Goal: Find specific page/section: Find specific page/section

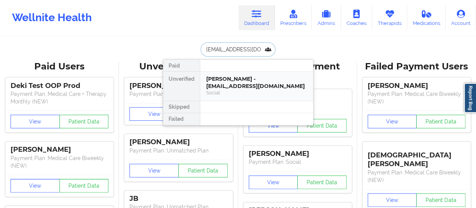
click at [226, 87] on div "[PERSON_NAME] - [EMAIL_ADDRESS][DOMAIN_NAME]" at bounding box center [256, 82] width 101 height 14
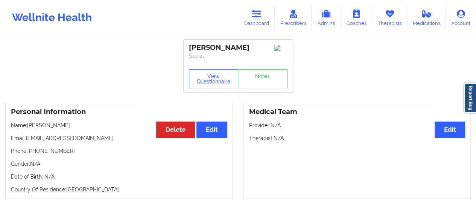
click at [208, 77] on button "View Questionnaire" at bounding box center [214, 78] width 50 height 19
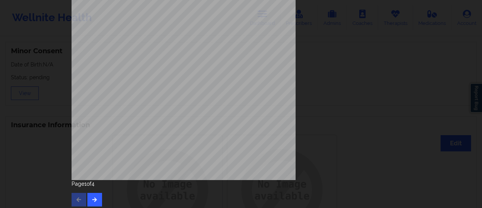
scroll to position [151, 0]
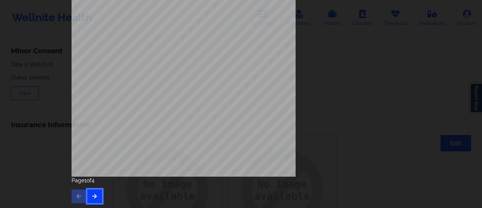
click at [97, 194] on button "button" at bounding box center [94, 196] width 15 height 14
click at [96, 200] on button "button" at bounding box center [94, 196] width 15 height 14
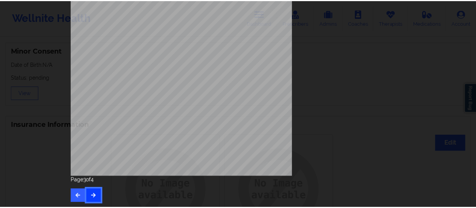
scroll to position [0, 0]
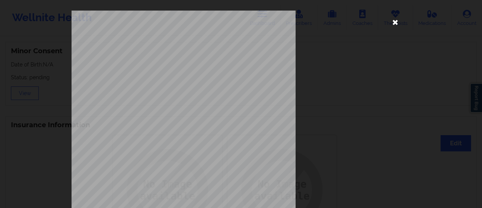
click at [391, 24] on icon at bounding box center [395, 22] width 12 height 12
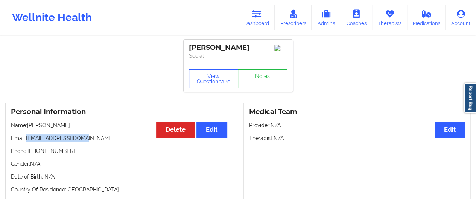
drag, startPoint x: 27, startPoint y: 140, endPoint x: 122, endPoint y: 140, distance: 94.9
click at [122, 140] on p "Email: [EMAIL_ADDRESS][DOMAIN_NAME]" at bounding box center [119, 138] width 217 height 8
copy p "[EMAIL_ADDRESS][DOMAIN_NAME]"
click at [273, 8] on link "Dashboard" at bounding box center [257, 17] width 36 height 25
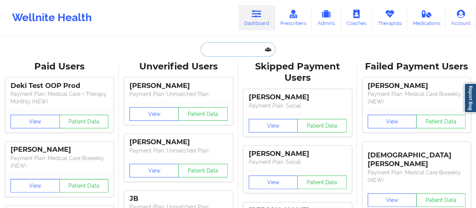
click at [237, 52] on input "text" at bounding box center [238, 49] width 75 height 14
paste input "[EMAIL_ADDRESS][DOMAIN_NAME]"
type input "[EMAIL_ADDRESS][DOMAIN_NAME]"
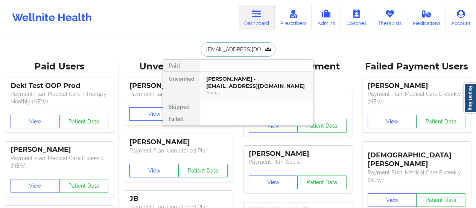
click at [231, 76] on div "[PERSON_NAME] - [EMAIL_ADDRESS][DOMAIN_NAME]" at bounding box center [256, 82] width 101 height 14
